Goal: Register for event/course

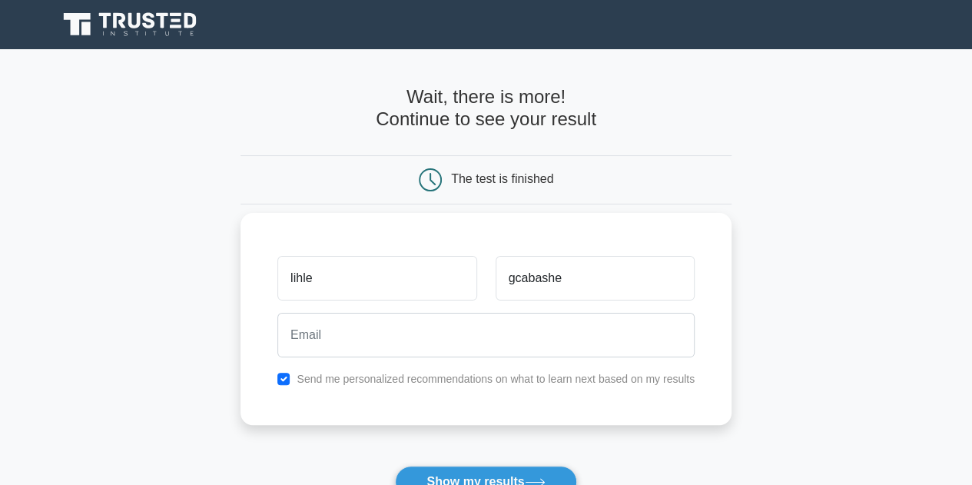
type input "gcabashe"
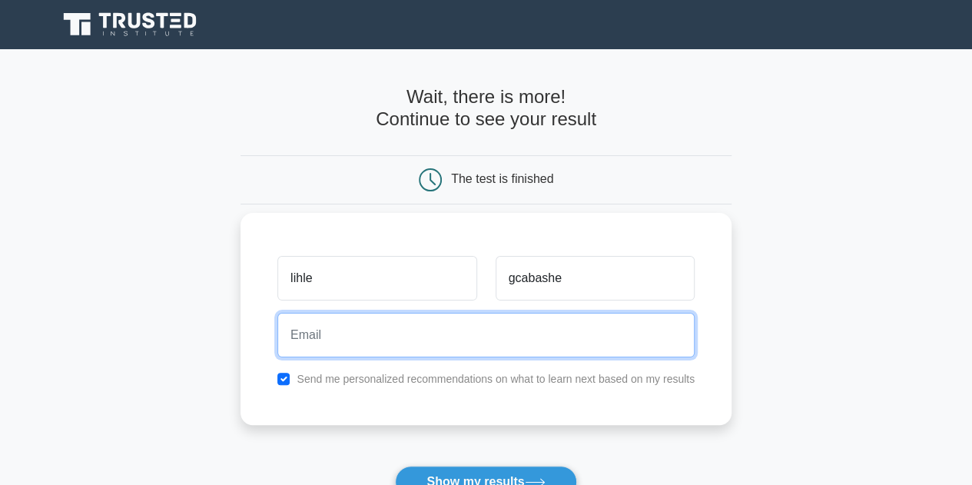
click at [453, 336] on input "email" at bounding box center [485, 335] width 417 height 45
type input "[EMAIL_ADDRESS][DOMAIN_NAME]"
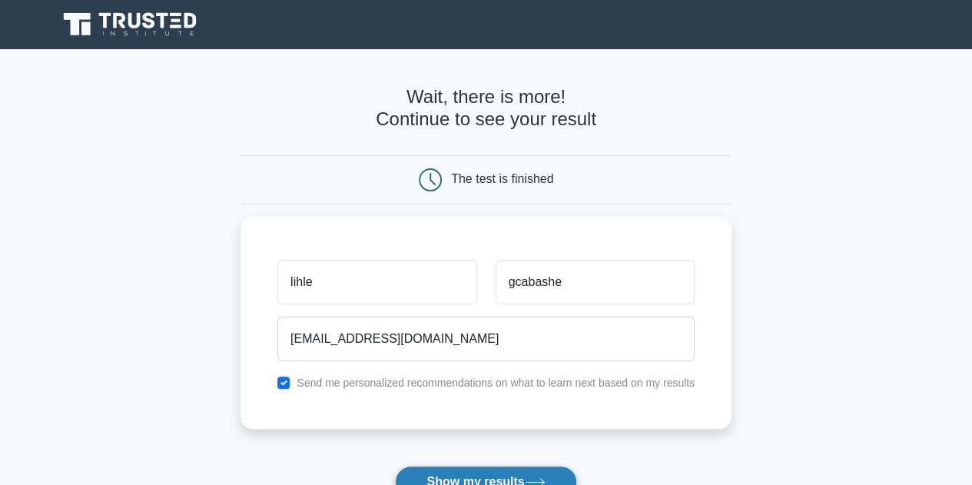
click at [517, 477] on button "Show my results" at bounding box center [485, 482] width 181 height 32
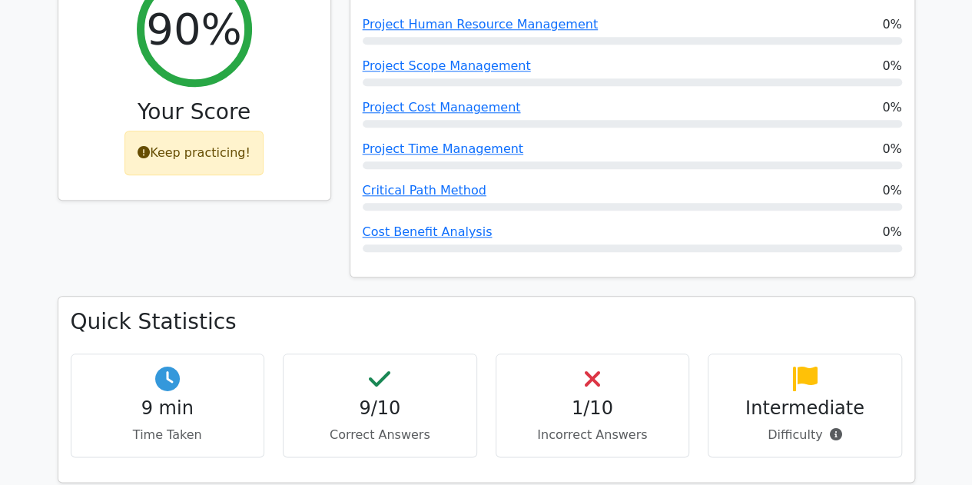
scroll to position [764, 0]
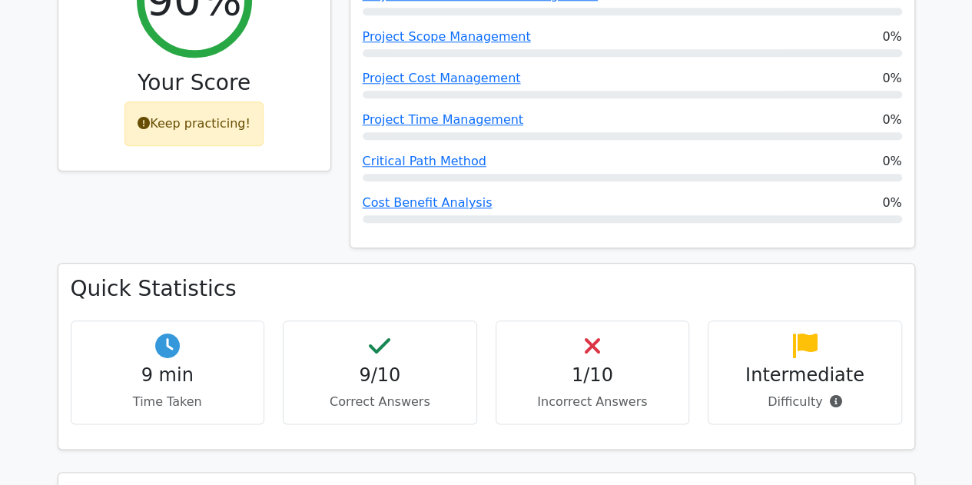
click at [575, 393] on p "Incorrect Answers" at bounding box center [593, 402] width 168 height 18
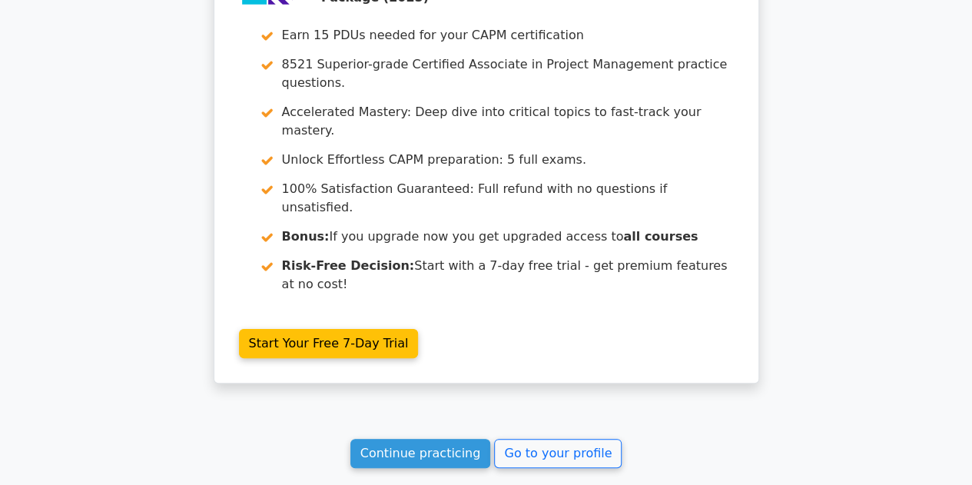
scroll to position [2929, 0]
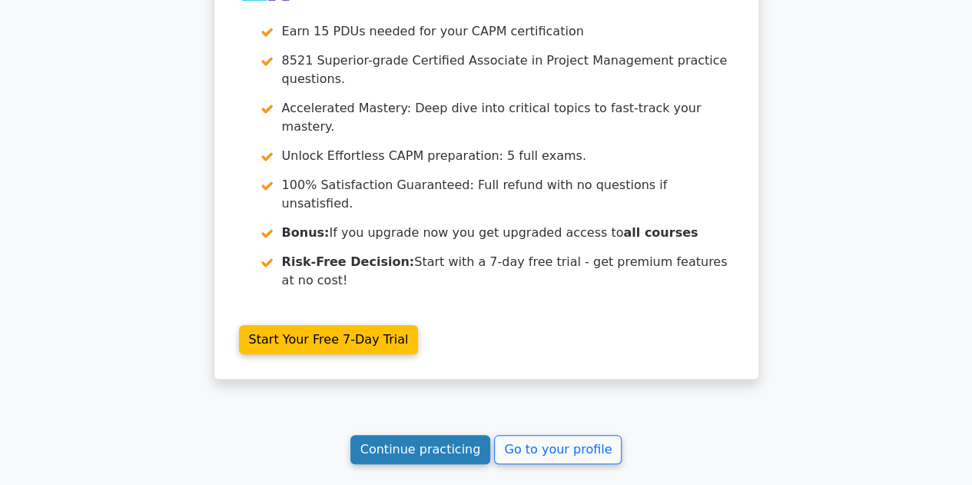
click at [446, 435] on link "Continue practicing" at bounding box center [420, 449] width 141 height 29
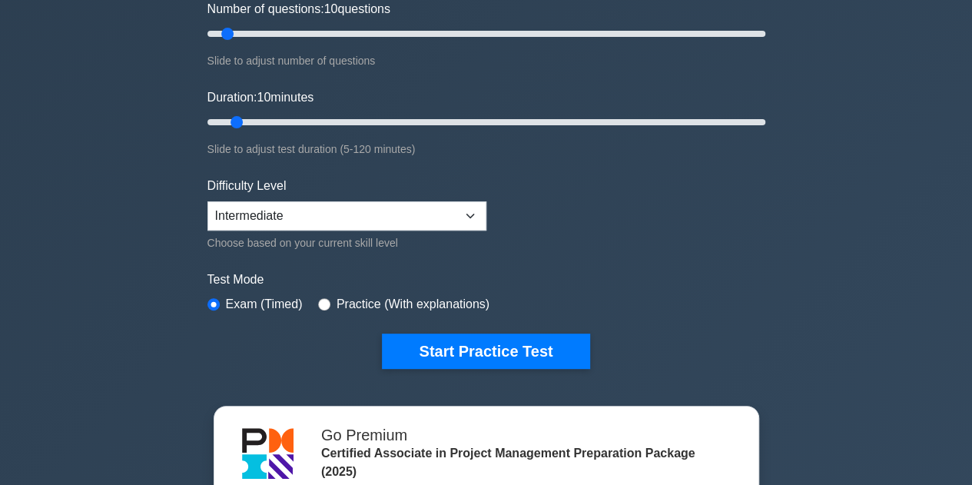
scroll to position [225, 0]
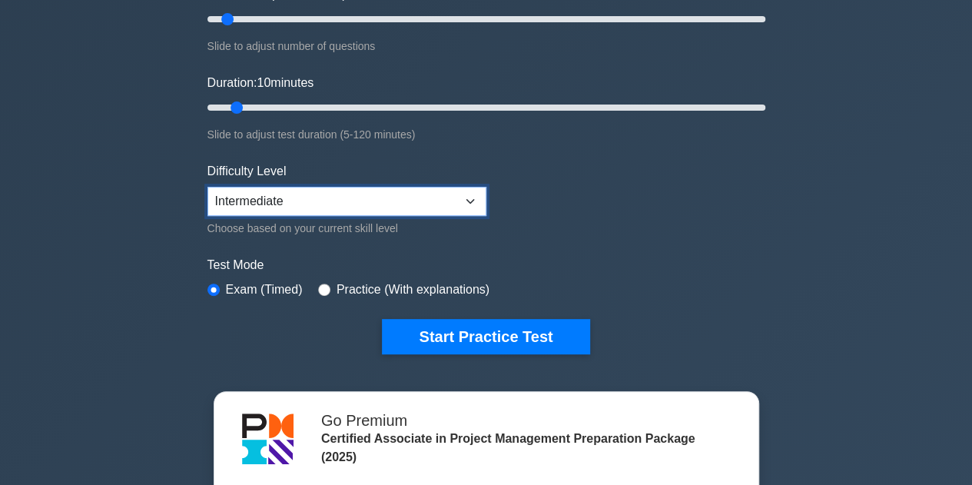
click at [453, 189] on select "Beginner Intermediate Expert" at bounding box center [347, 201] width 279 height 29
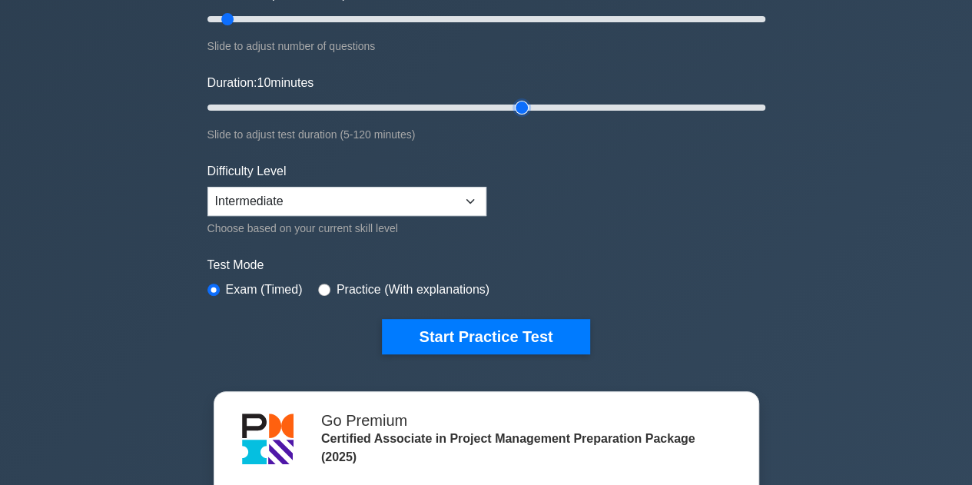
type input "70"
click at [515, 101] on input "Duration: 10 minutes" at bounding box center [487, 107] width 558 height 18
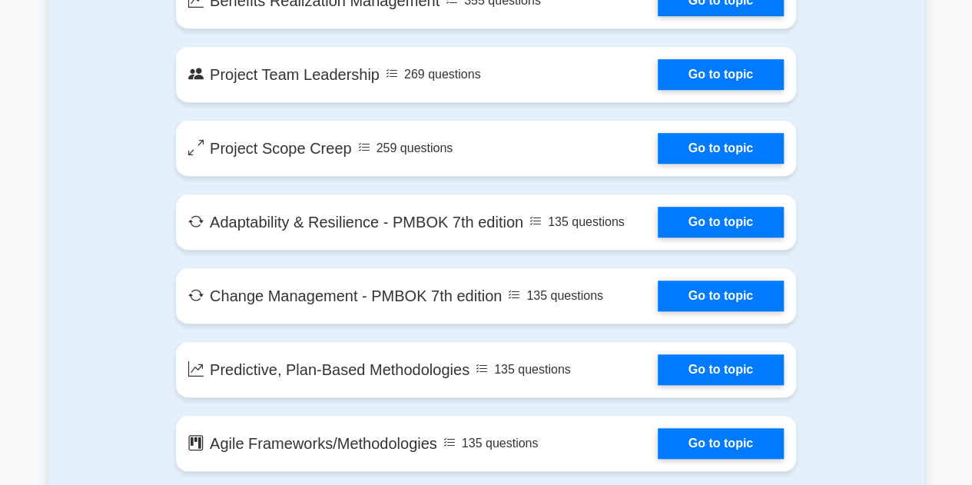
scroll to position [3380, 0]
